Goal: Information Seeking & Learning: Learn about a topic

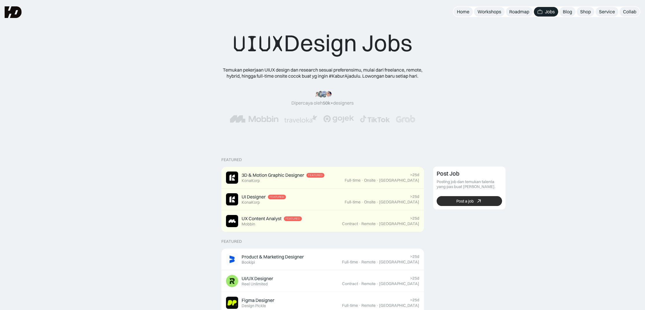
click at [456, 196] on link "Post a job" at bounding box center [469, 201] width 65 height 10
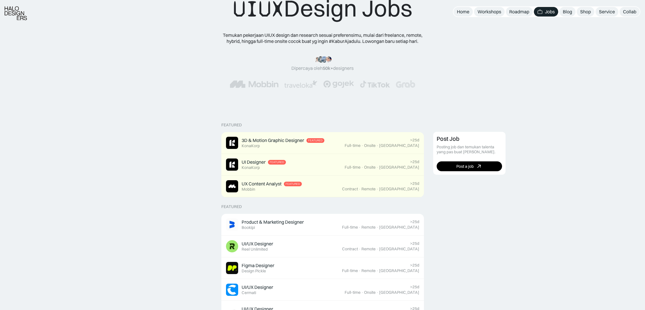
scroll to position [100, 0]
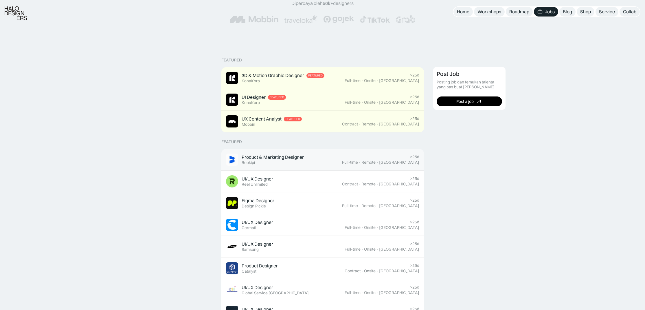
click at [342, 164] on div "Product & Marketing Designer Featured Bookipi" at bounding box center [284, 159] width 116 height 12
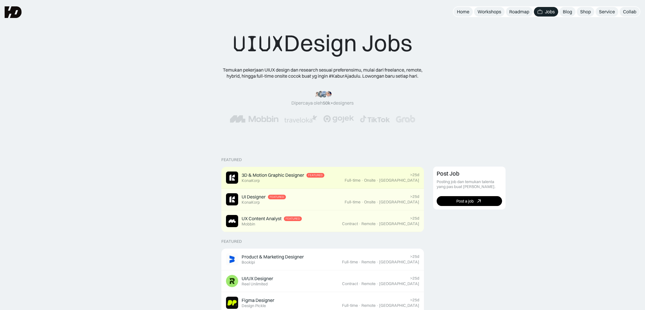
click at [322, 178] on div "3D & Motion Graphic Designer Featured KonaKorp" at bounding box center [283, 177] width 83 height 11
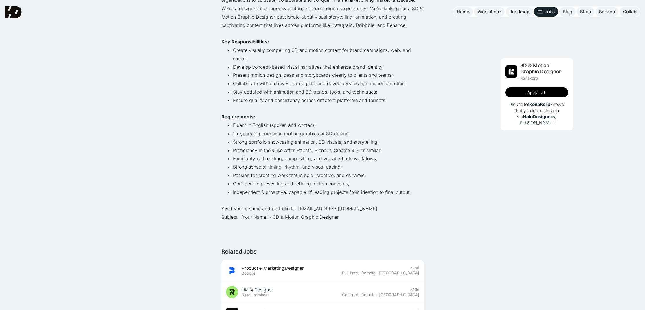
scroll to position [32, 0]
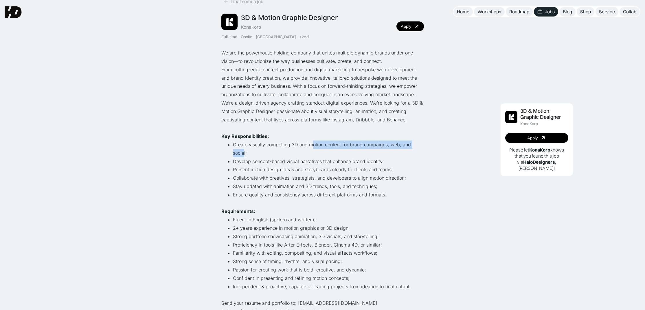
drag, startPoint x: 310, startPoint y: 139, endPoint x: 421, endPoint y: 139, distance: 110.8
click at [421, 140] on li "Create visually compelling 3D and motion content for brand campaigns, web, and …" at bounding box center [328, 148] width 191 height 17
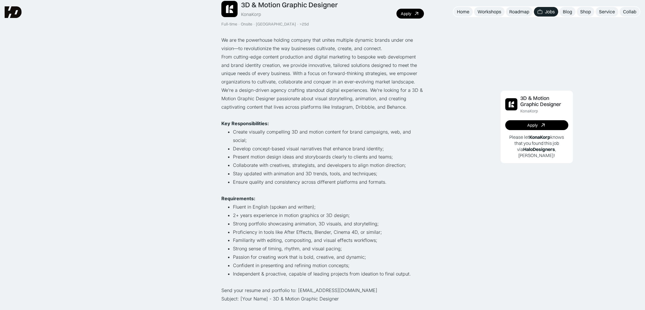
scroll to position [0, 0]
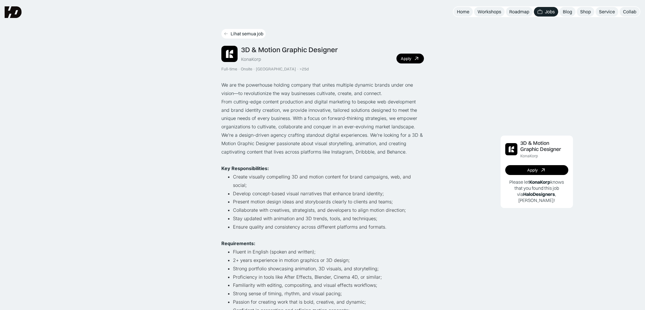
click at [237, 33] on div "Lihat semua job" at bounding box center [247, 34] width 33 height 6
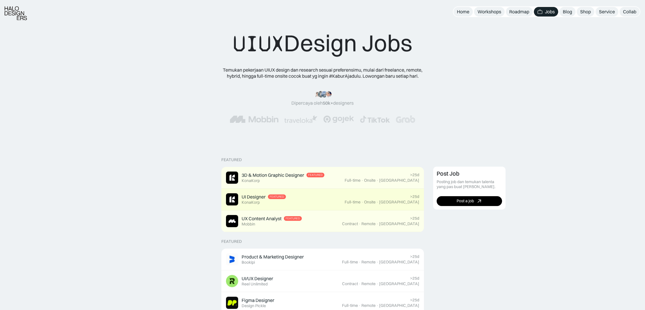
scroll to position [10, 0]
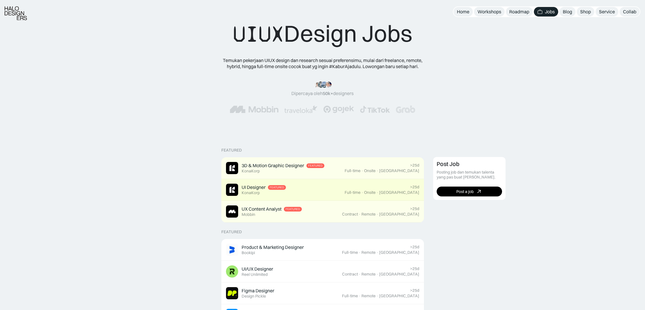
click at [331, 190] on div "UI Designer Featured KonaKorp" at bounding box center [285, 189] width 119 height 12
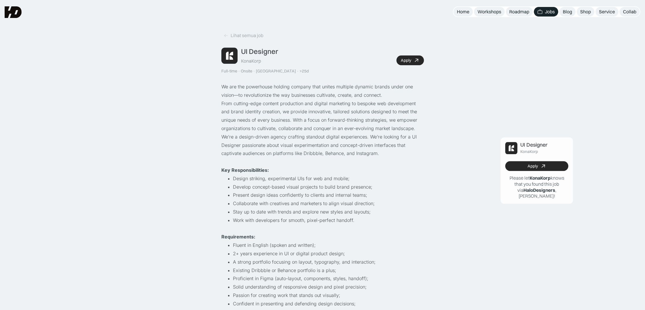
scroll to position [1, 0]
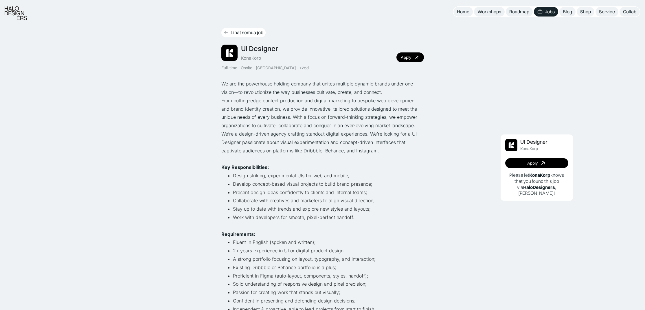
click at [232, 32] on div "Lihat semua job" at bounding box center [247, 33] width 33 height 6
